Goal: Task Accomplishment & Management: Manage account settings

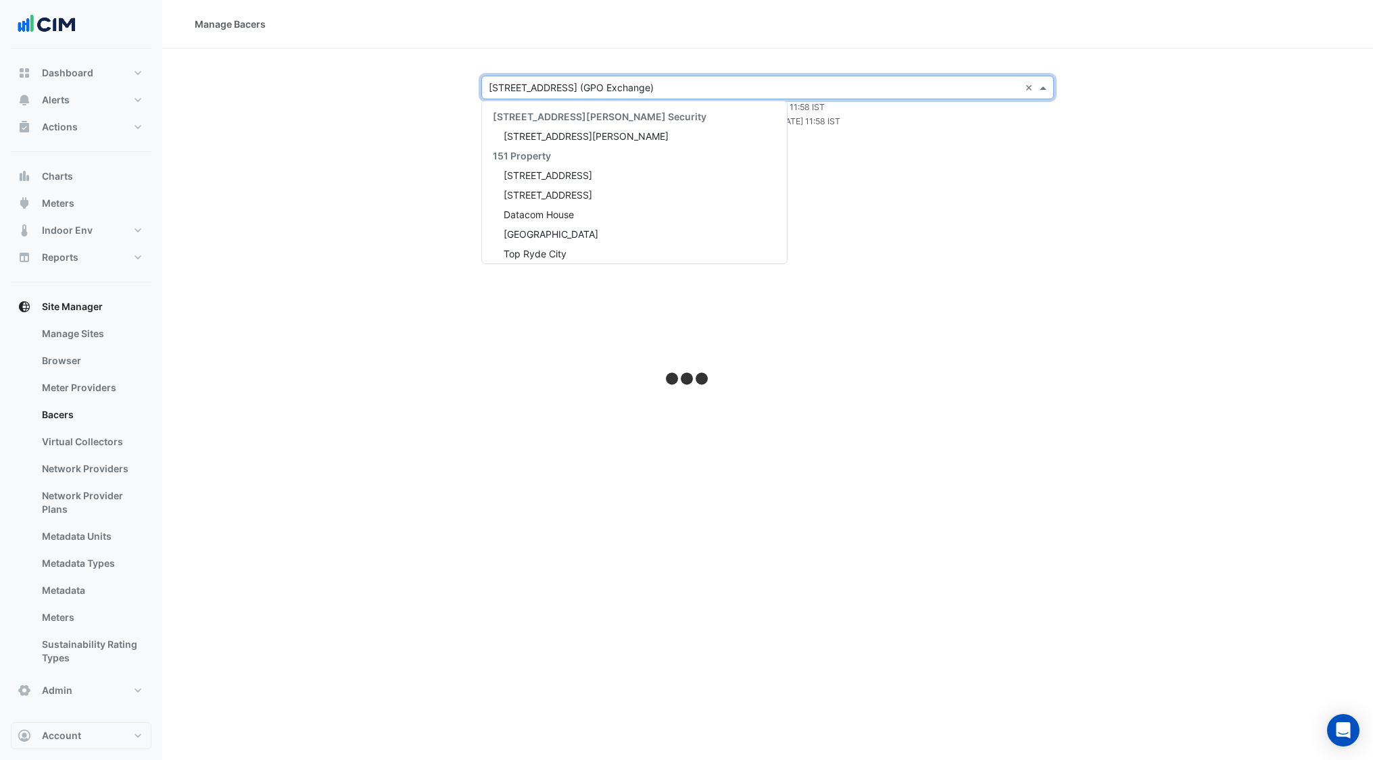
click at [619, 89] on input "text" at bounding box center [754, 88] width 531 height 14
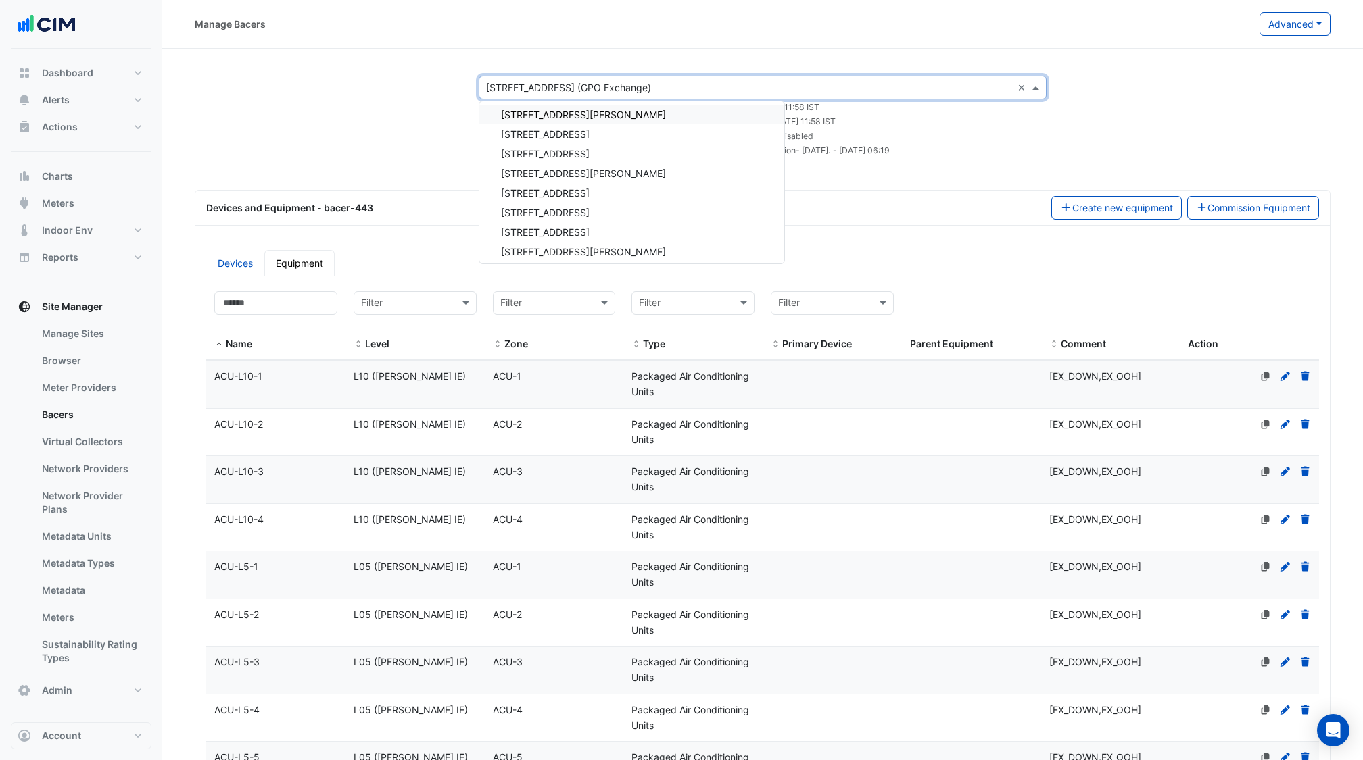
scroll to position [2750, 0]
click at [564, 205] on span "[STREET_ADDRESS]" at bounding box center [545, 208] width 89 height 11
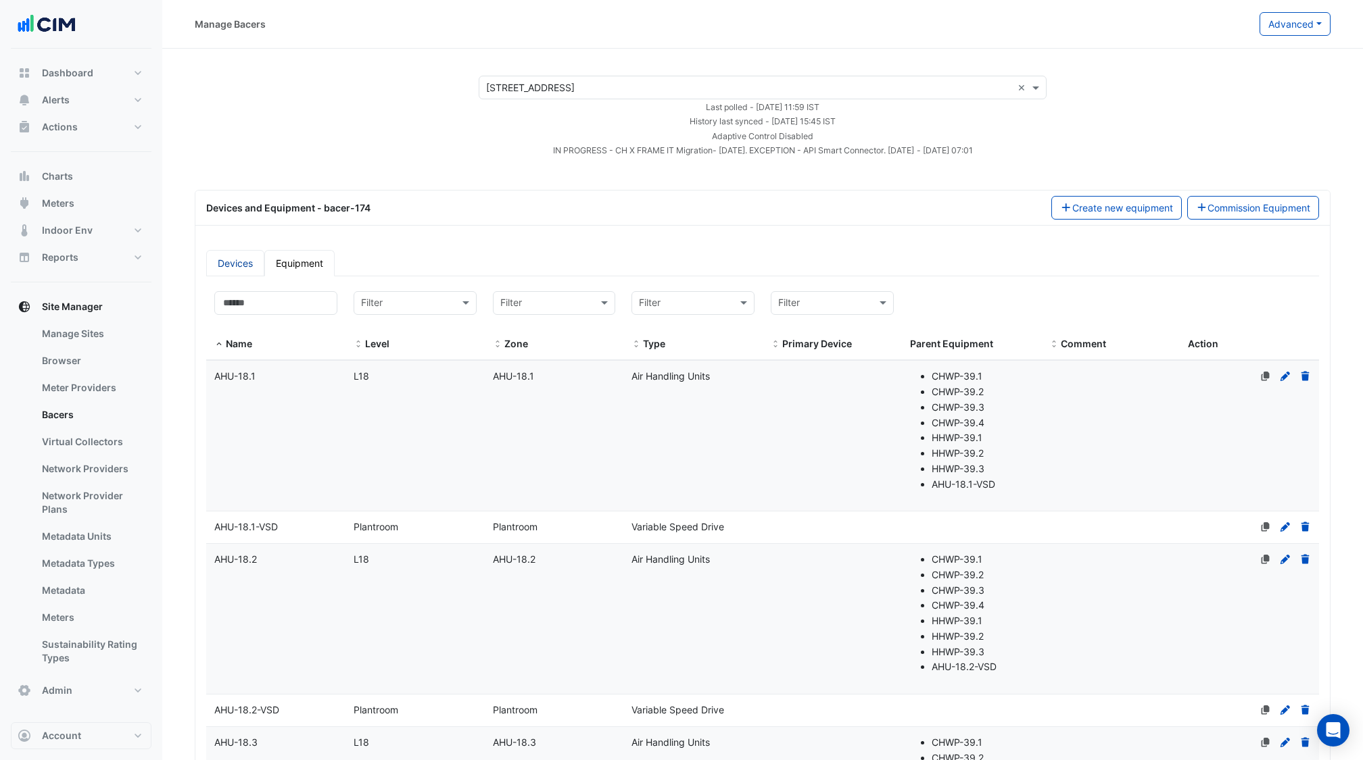
click at [224, 262] on link "Devices" at bounding box center [235, 263] width 58 height 26
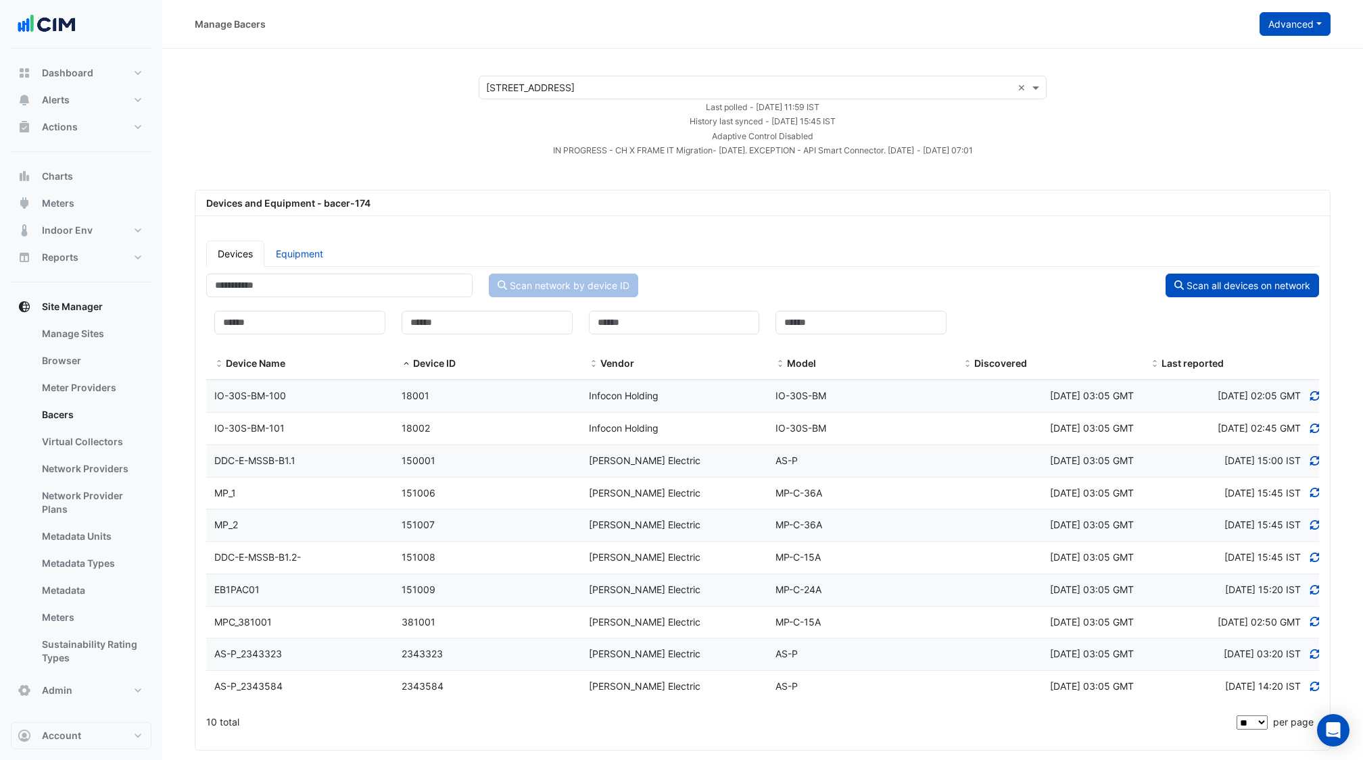
click at [1275, 26] on button "Advanced" at bounding box center [1294, 24] width 71 height 24
click at [1237, 74] on span "View scan history" at bounding box center [1219, 72] width 77 height 11
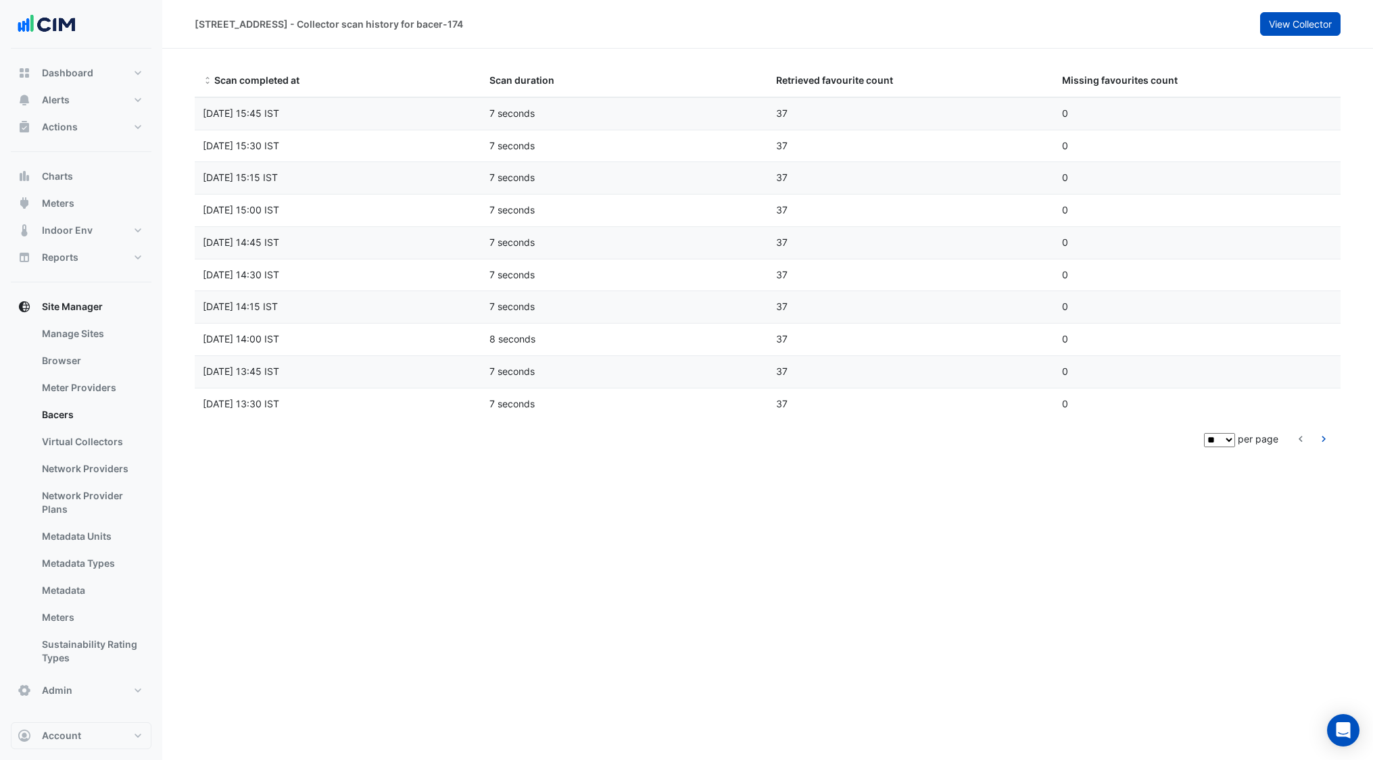
click at [1282, 28] on span "View Collector" at bounding box center [1300, 23] width 63 height 11
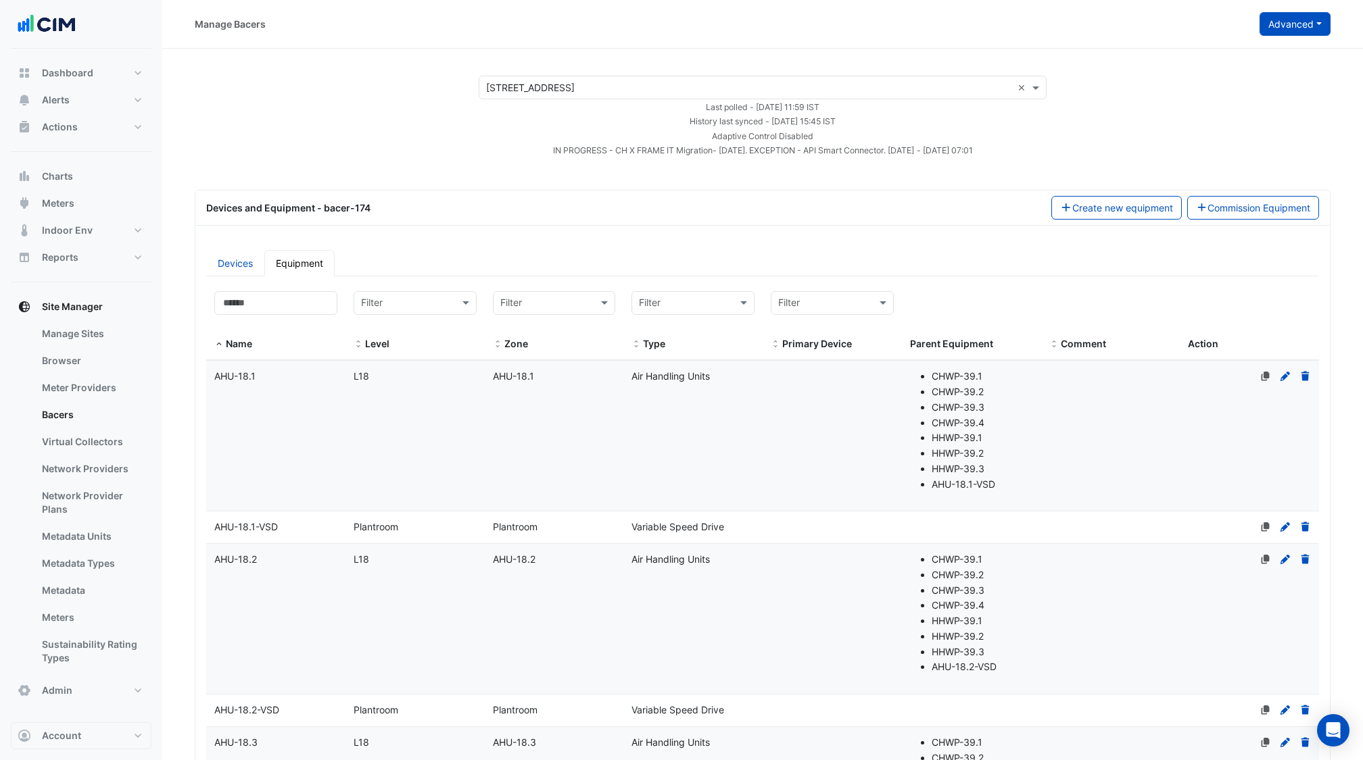
click at [1283, 33] on button "Advanced" at bounding box center [1294, 24] width 71 height 24
click at [1230, 110] on span "Configure bacer-174" at bounding box center [1226, 111] width 91 height 11
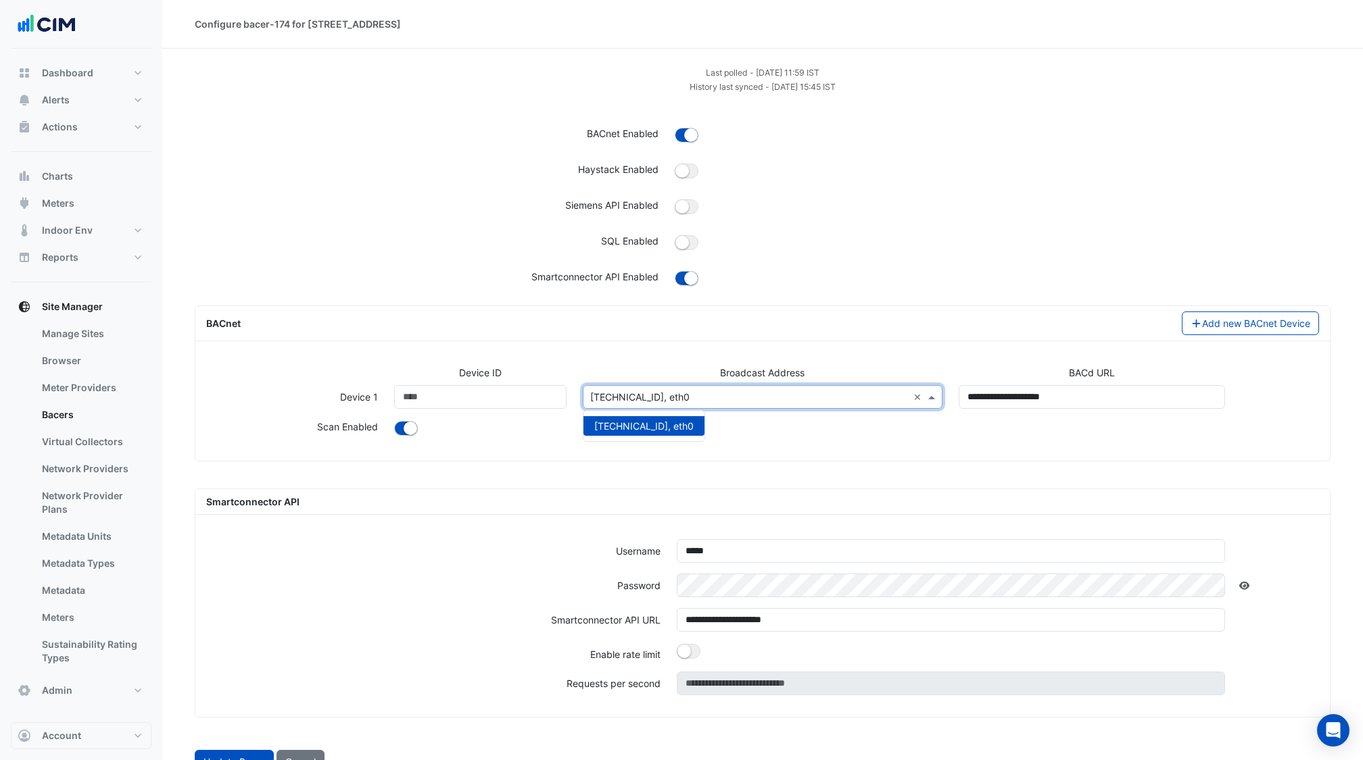
click at [932, 395] on span at bounding box center [933, 397] width 17 height 14
click at [933, 395] on span at bounding box center [933, 397] width 17 height 14
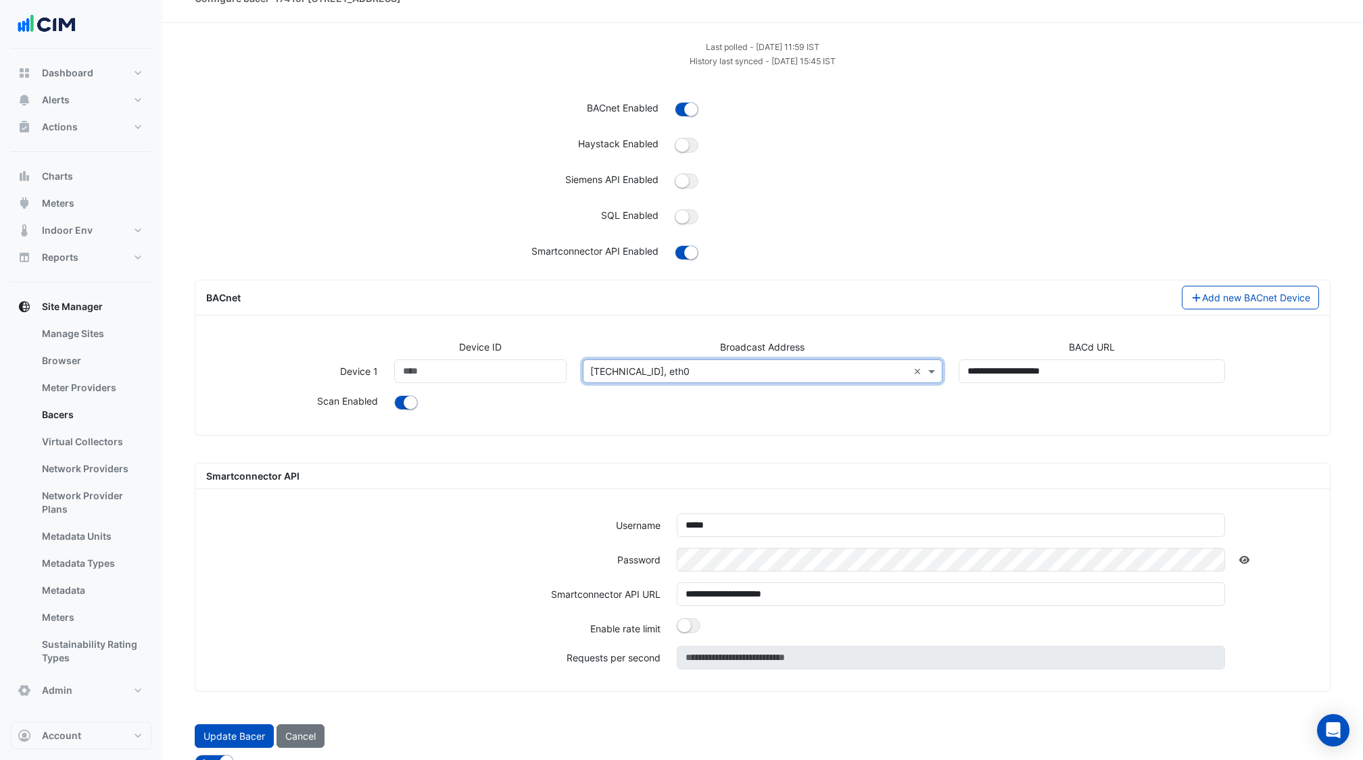
scroll to position [34, 0]
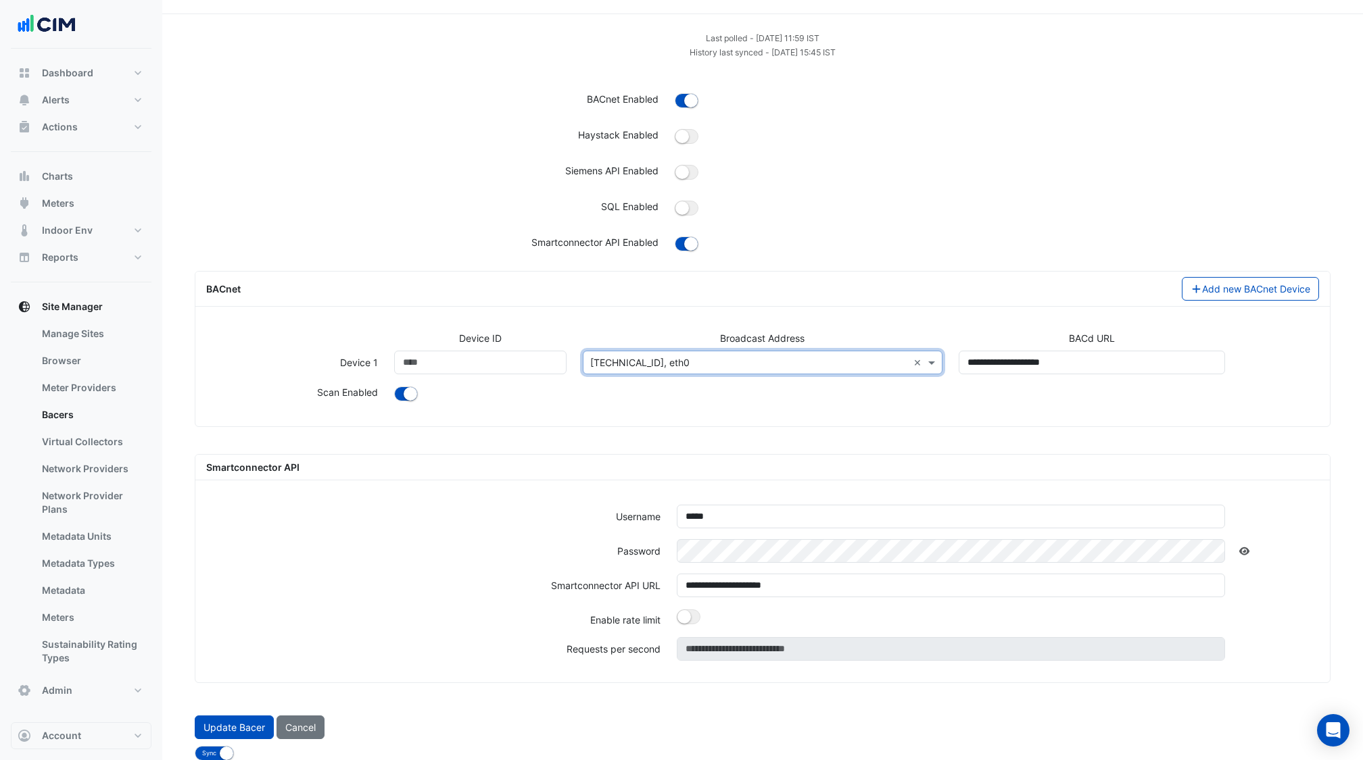
click at [1050, 162] on div "Last polled - [DATE] 11:59 IST History last synced - [DATE] 15:45 IST BACnet En…" at bounding box center [763, 145] width 1136 height 230
click at [935, 360] on span at bounding box center [933, 363] width 17 height 14
click at [940, 397] on div at bounding box center [856, 395] width 941 height 20
click at [307, 728] on button "Cancel" at bounding box center [300, 728] width 48 height 24
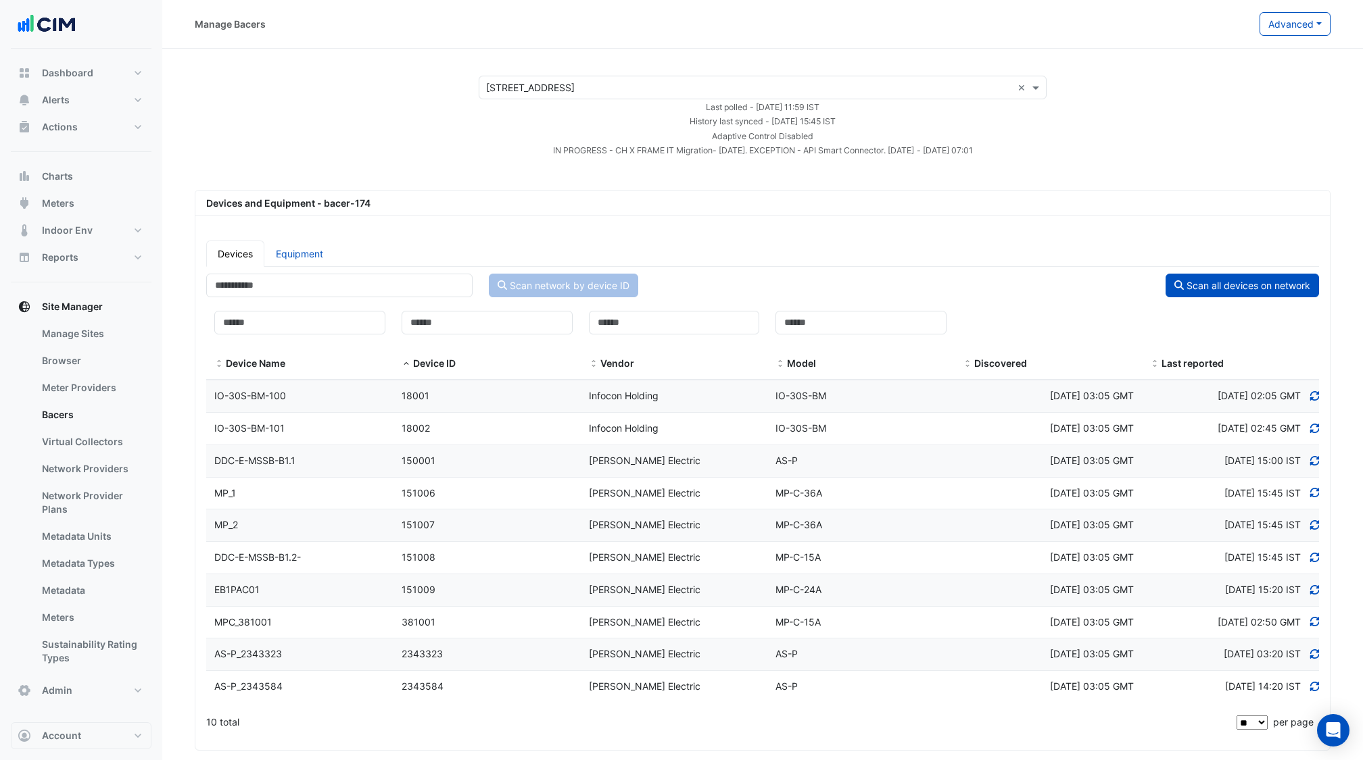
click at [593, 89] on input "text" at bounding box center [749, 88] width 526 height 14
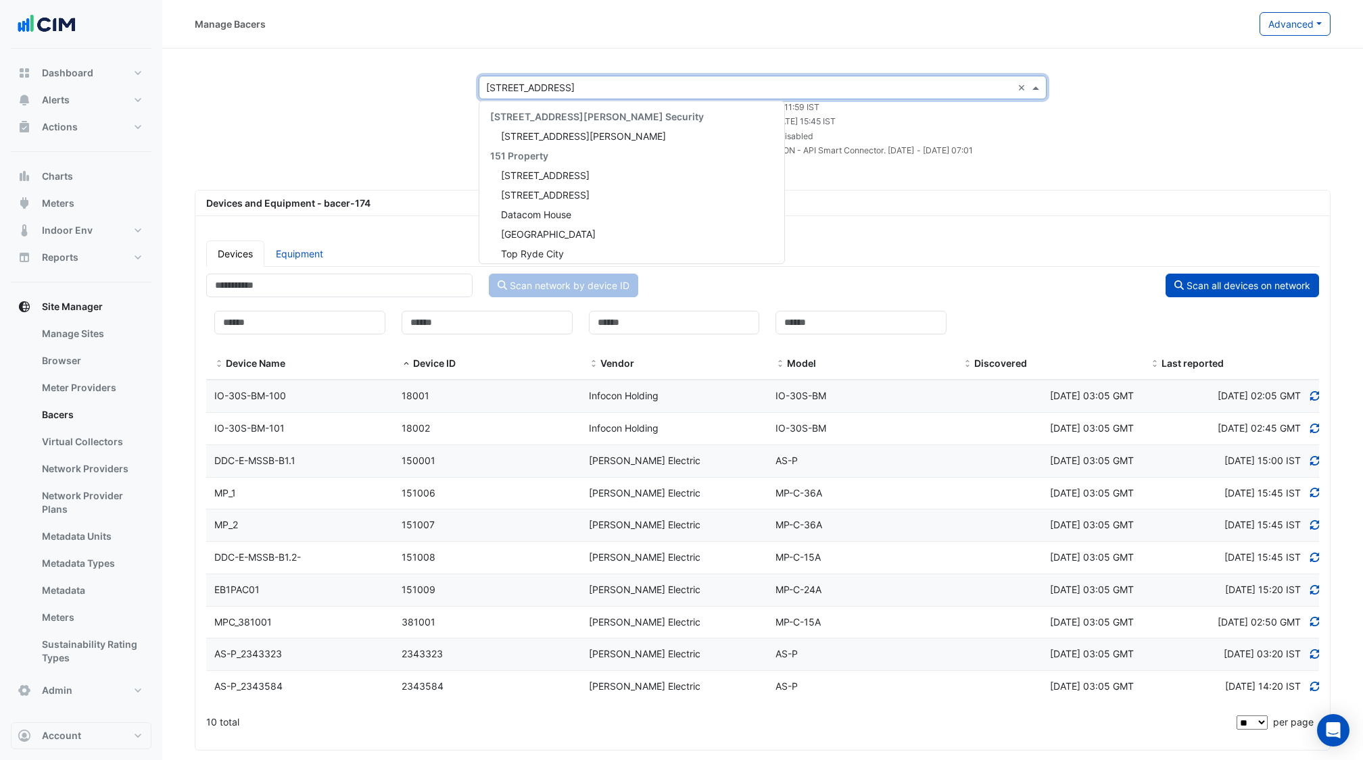
scroll to position [2848, 0]
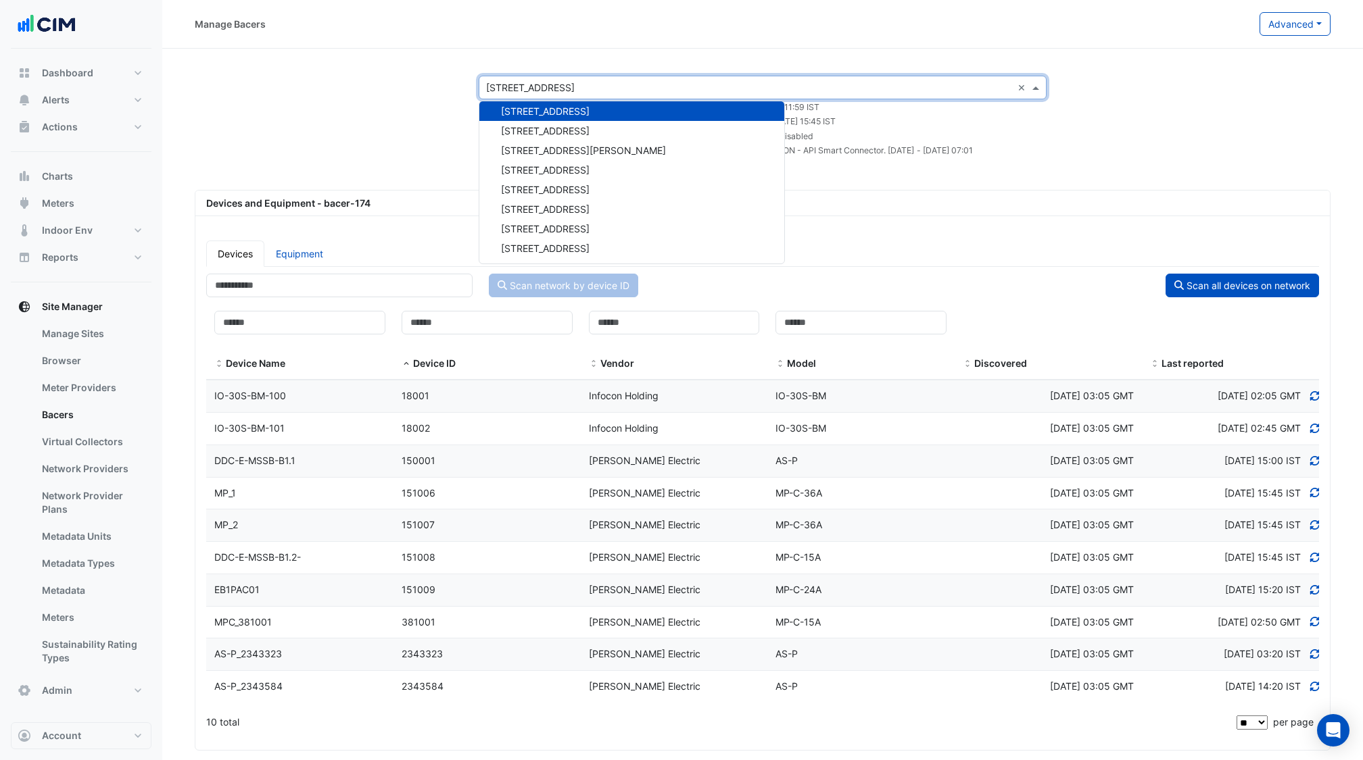
click at [593, 89] on input "text" at bounding box center [749, 88] width 526 height 14
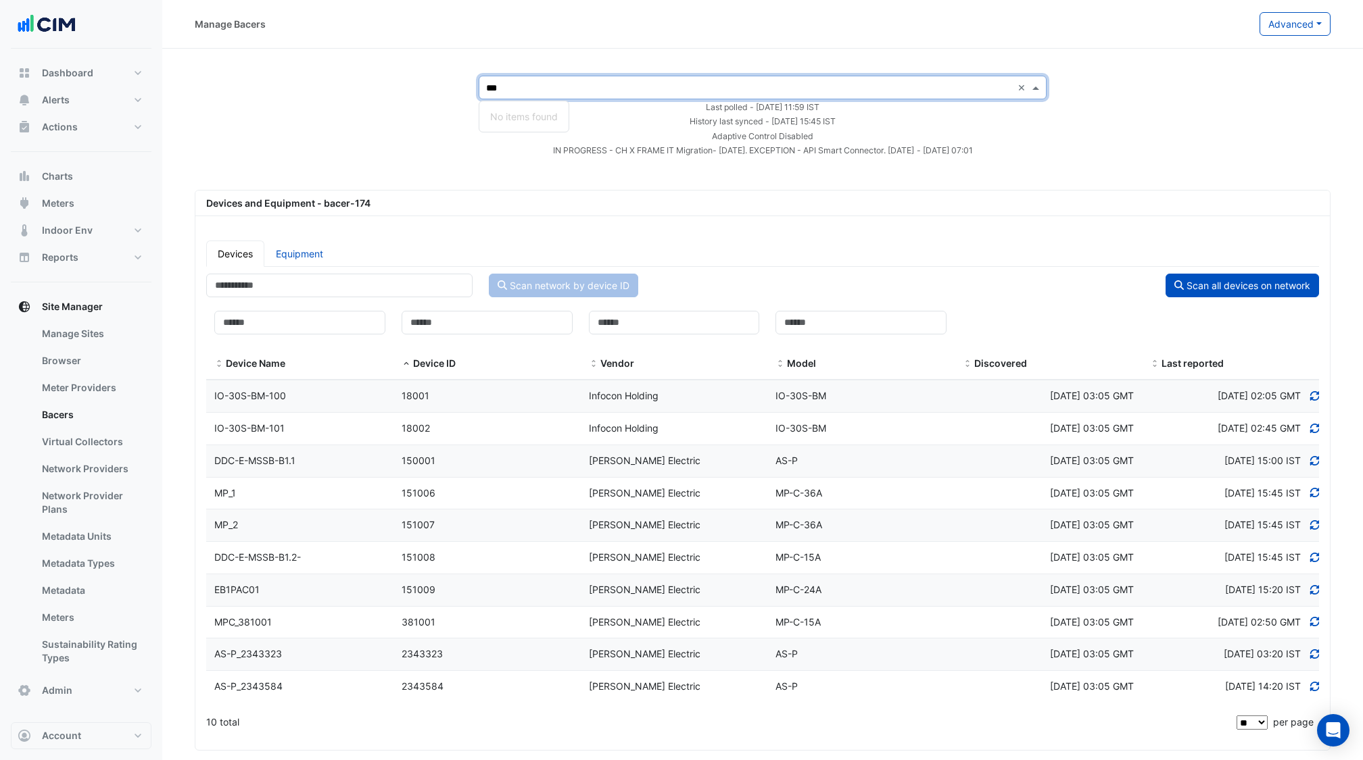
scroll to position [0, 0]
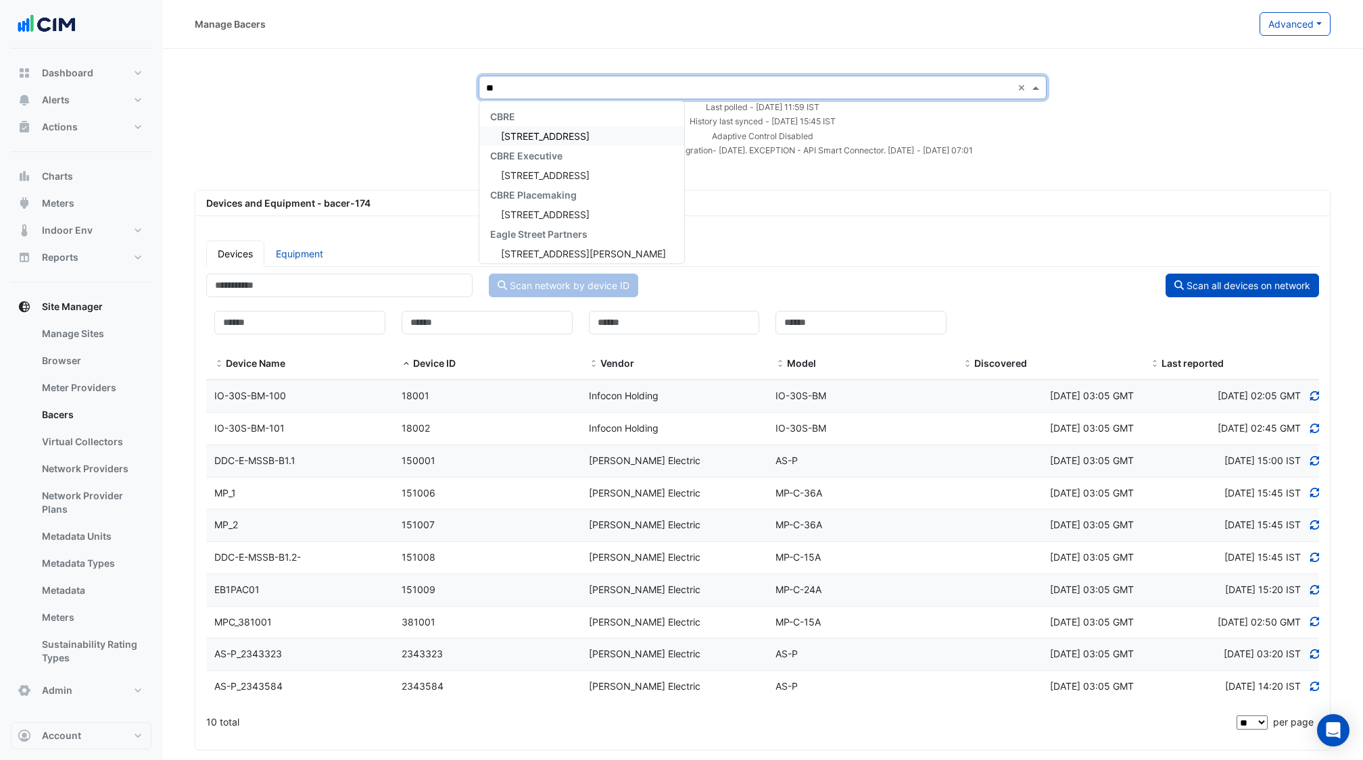
type input "*"
click at [601, 87] on input "text" at bounding box center [749, 88] width 526 height 14
type input "****"
click at [524, 138] on span "[STREET_ADDRESS]" at bounding box center [545, 135] width 89 height 11
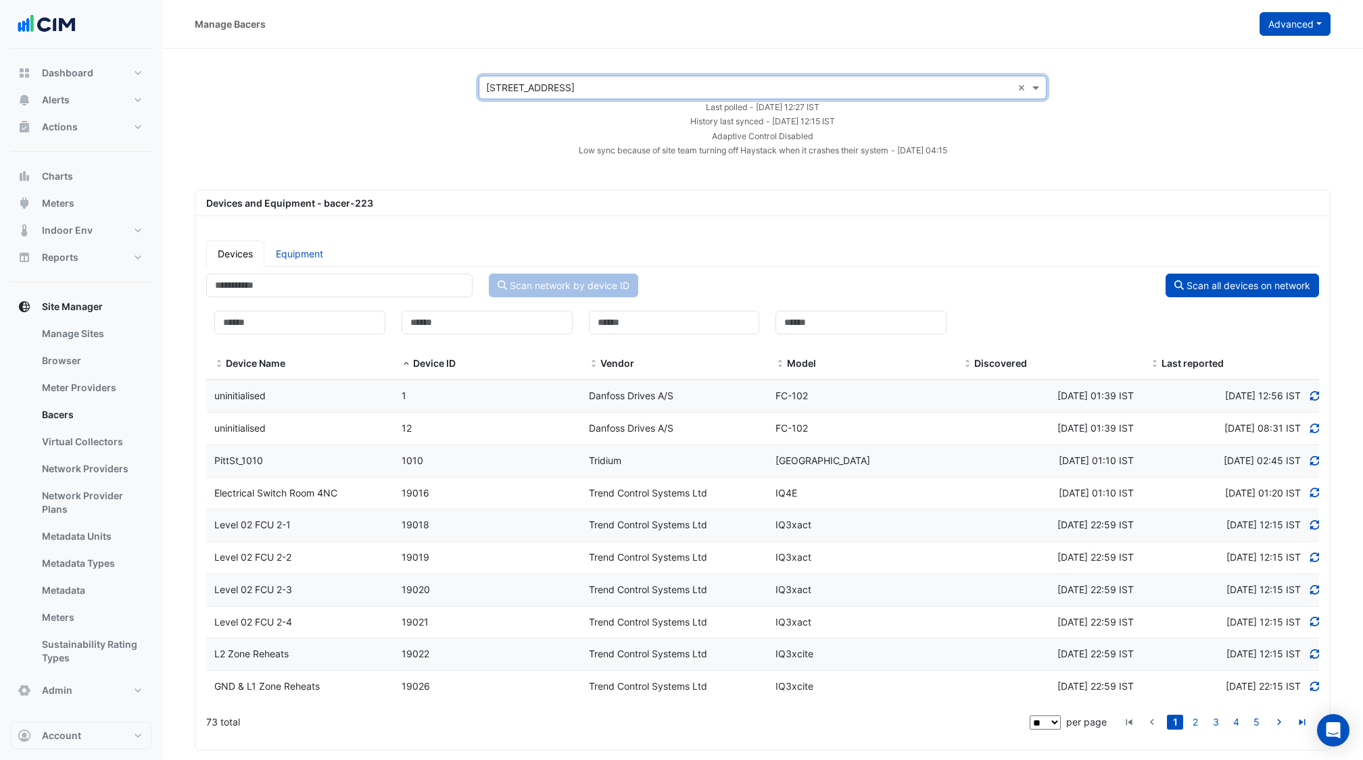
click at [1261, 24] on button "Advanced" at bounding box center [1294, 24] width 71 height 24
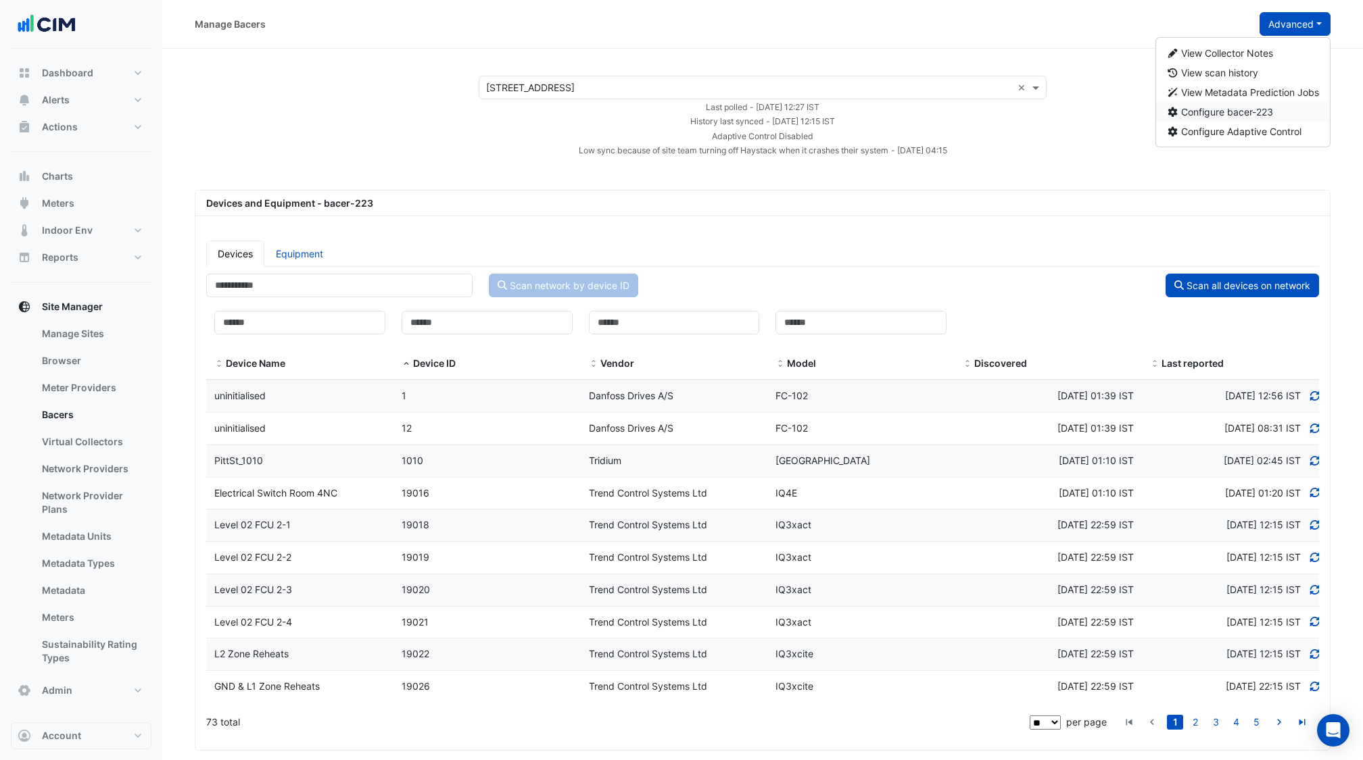
click at [1230, 111] on span "Configure bacer-223" at bounding box center [1227, 111] width 92 height 11
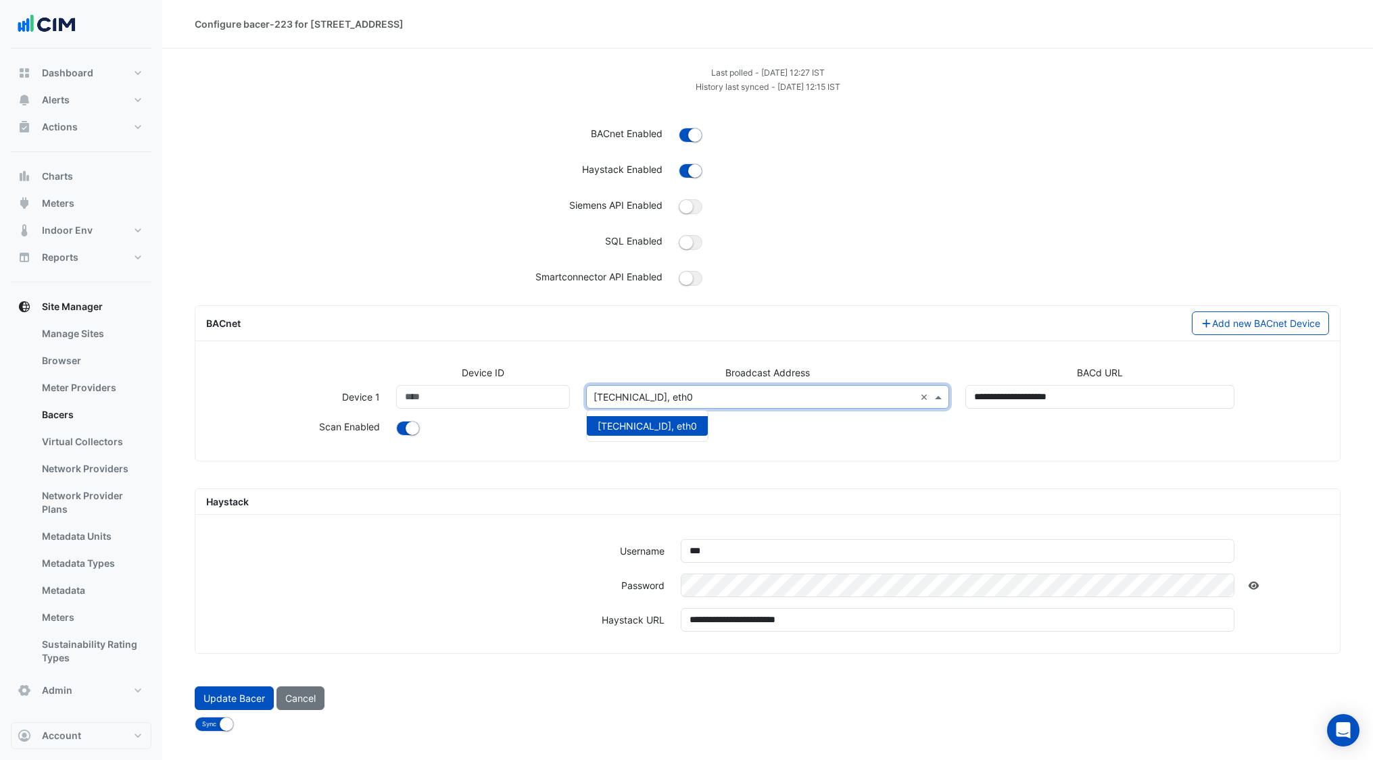
click at [888, 400] on input "text" at bounding box center [754, 398] width 322 height 14
click at [923, 270] on div at bounding box center [1010, 282] width 678 height 25
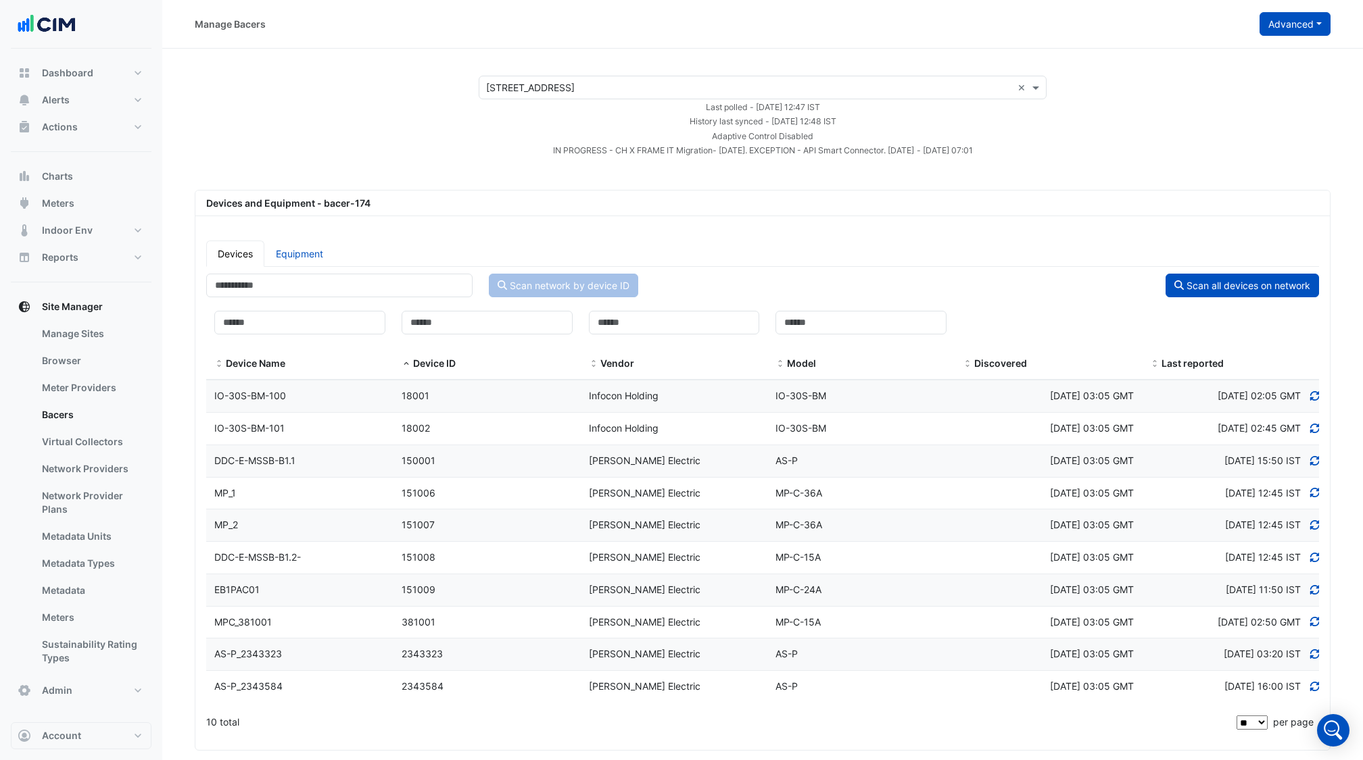
click at [1281, 29] on button "Advanced" at bounding box center [1294, 24] width 71 height 24
click at [1237, 70] on span "View scan history" at bounding box center [1219, 72] width 77 height 11
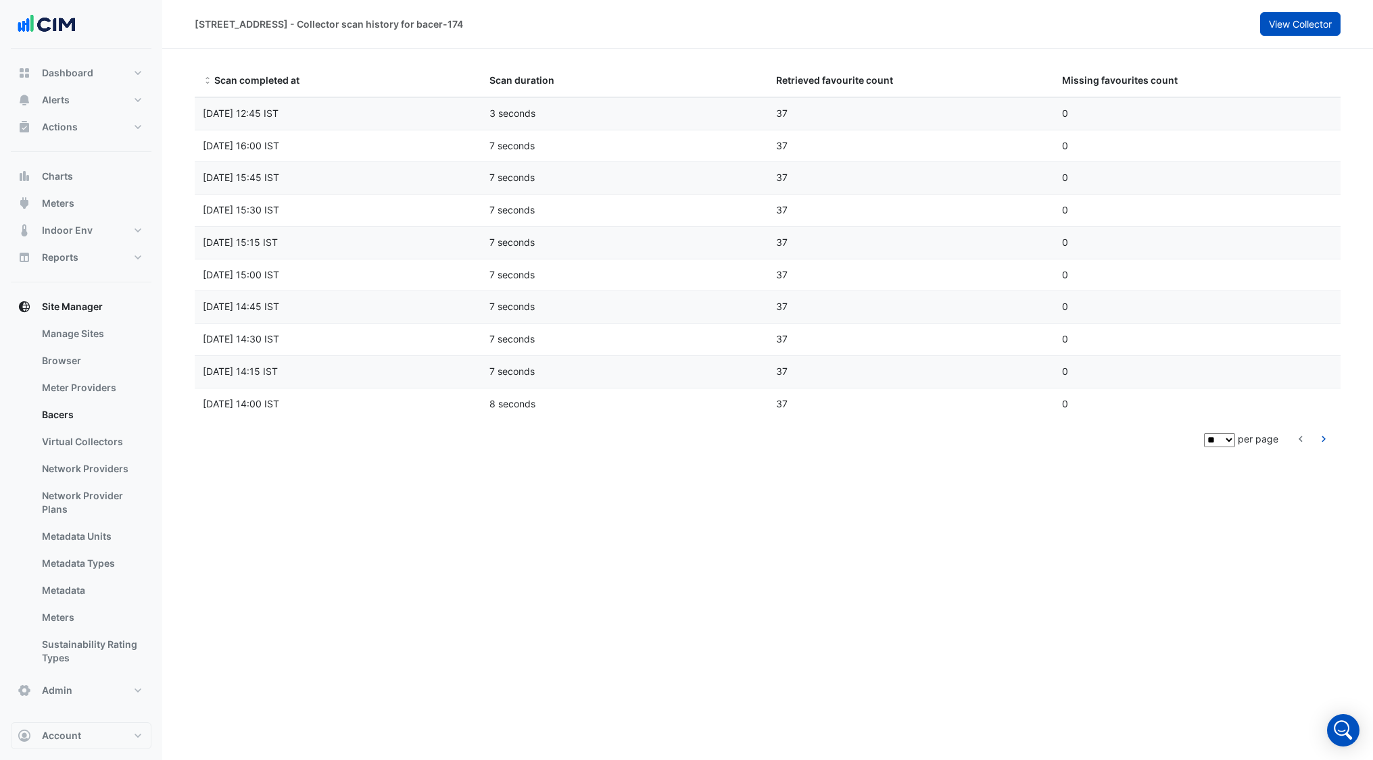
click at [1269, 21] on span "View Collector" at bounding box center [1300, 23] width 63 height 11
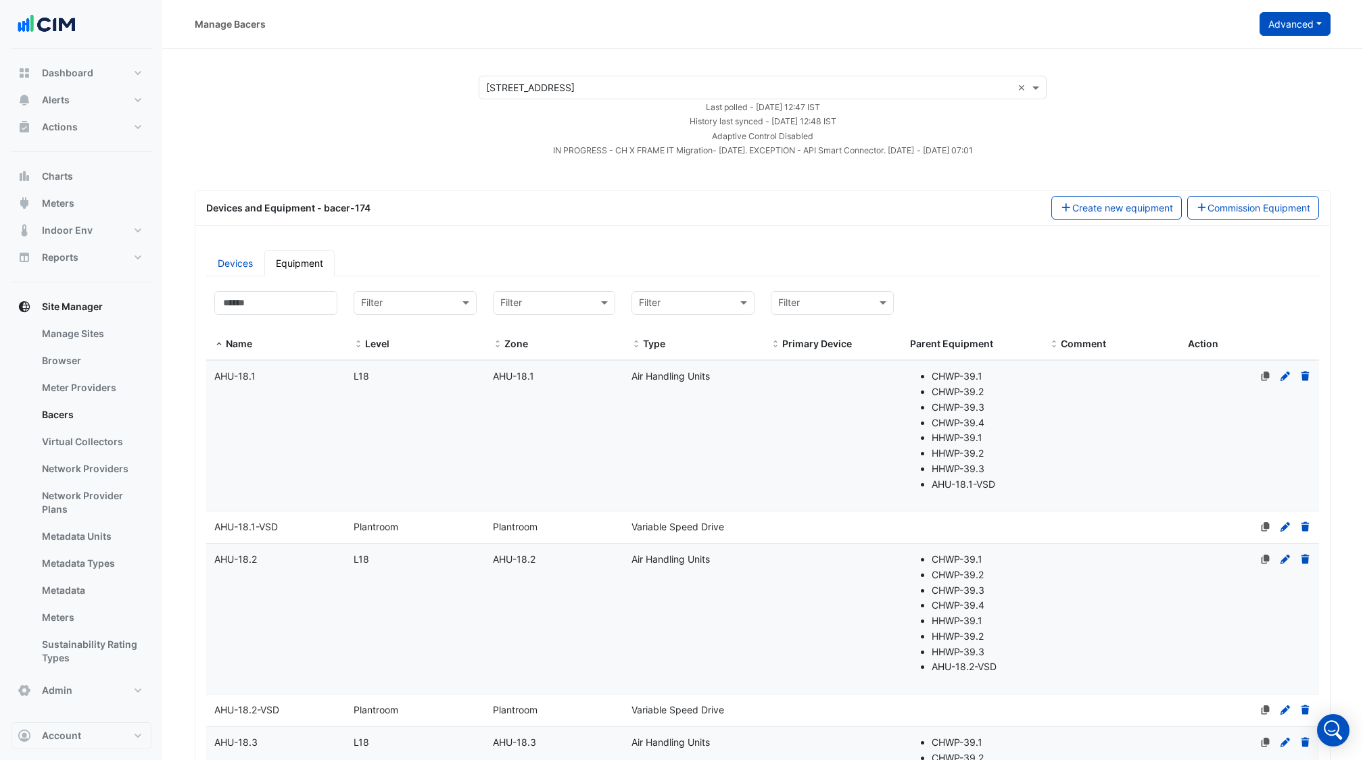
click at [1278, 28] on button "Advanced" at bounding box center [1294, 24] width 71 height 24
click at [1214, 112] on span "Configure bacer-174" at bounding box center [1226, 111] width 91 height 11
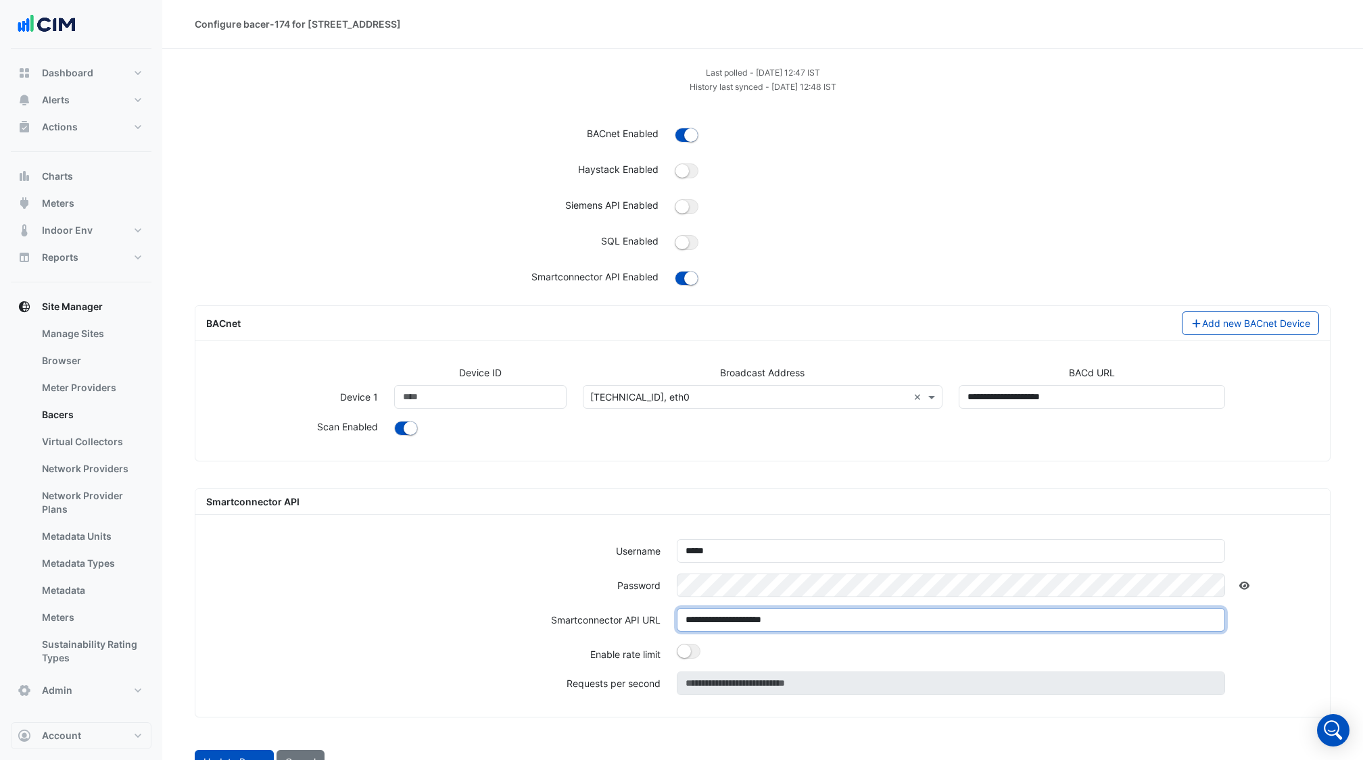
drag, startPoint x: 792, startPoint y: 621, endPoint x: 659, endPoint y: 623, distance: 133.2
click at [659, 623] on div "**********" at bounding box center [762, 625] width 1129 height 34
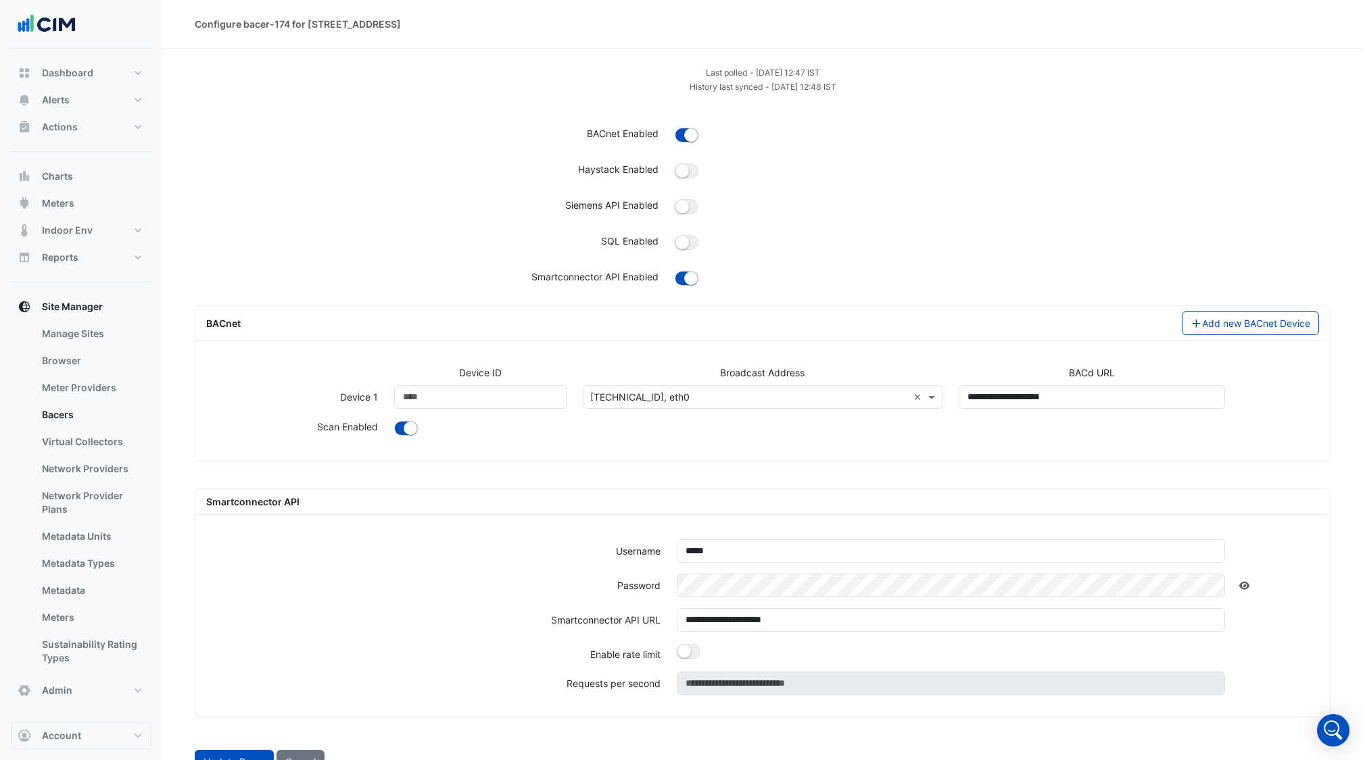
click at [1243, 583] on icon at bounding box center [1244, 585] width 12 height 9
drag, startPoint x: 314, startPoint y: 504, endPoint x: 195, endPoint y: 504, distance: 119.0
click at [195, 504] on div "**********" at bounding box center [763, 603] width 1136 height 229
copy span "Smartconnector API"
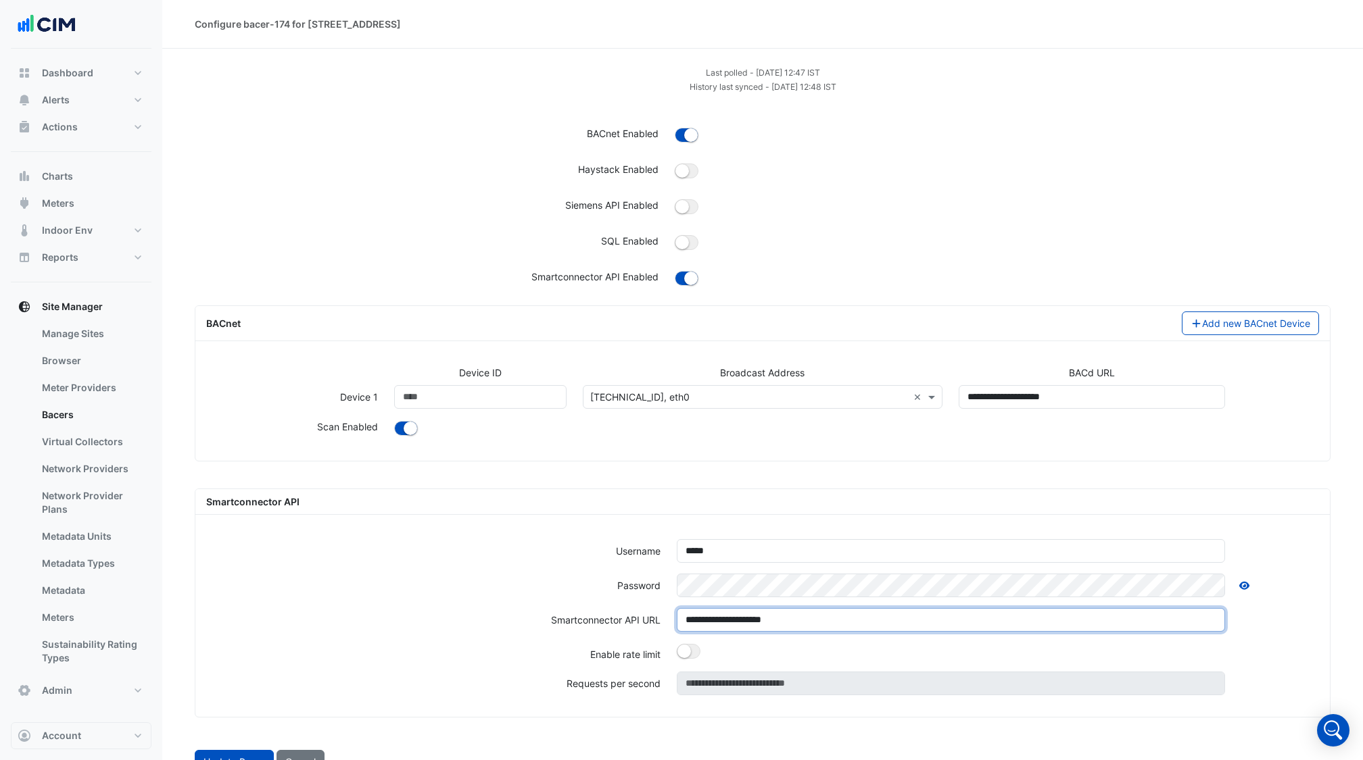
click at [748, 618] on input "**********" at bounding box center [951, 620] width 548 height 24
